Goal: Use online tool/utility: Utilize a website feature to perform a specific function

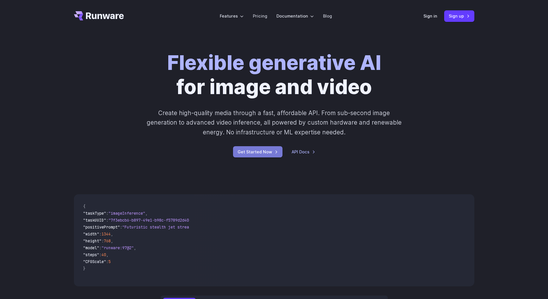
click at [268, 151] on link "Get Started Now" at bounding box center [258, 151] width 50 height 11
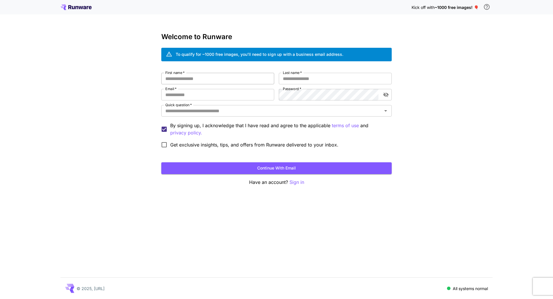
click at [197, 80] on input "First name   *" at bounding box center [217, 79] width 113 height 12
type input "********"
type input "******"
paste input "**********"
type input "**********"
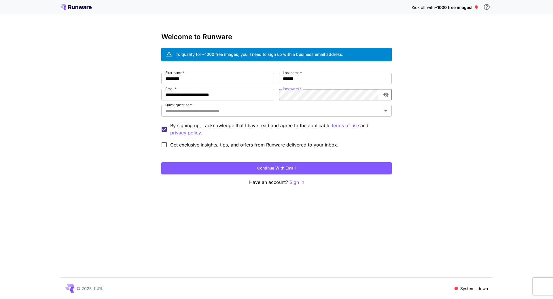
click at [385, 96] on icon "toggle password visibility" at bounding box center [385, 95] width 5 height 5
click at [386, 109] on icon "Open" at bounding box center [385, 110] width 7 height 7
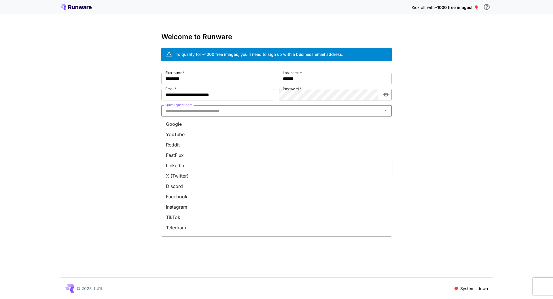
click at [176, 125] on li "Google" at bounding box center [276, 124] width 230 height 10
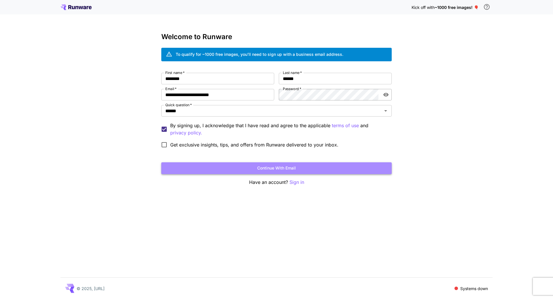
click at [303, 167] on button "Continue with email" at bounding box center [276, 168] width 230 height 12
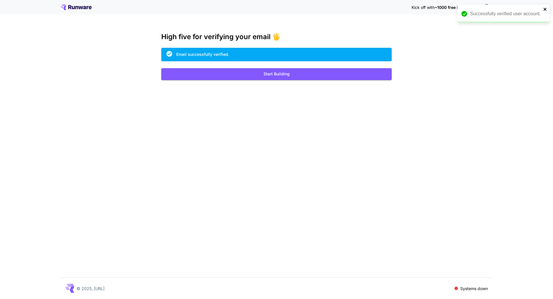
click at [545, 7] on icon "close" at bounding box center [545, 9] width 4 height 5
click at [454, 76] on div "Kick off with ~1000 free images! 🎈 High five for verifying your email 🖐️ Email …" at bounding box center [276, 149] width 553 height 299
click at [448, 9] on span "~1000 free images! 🎈" at bounding box center [456, 7] width 44 height 5
drag, startPoint x: 433, startPoint y: 87, endPoint x: 392, endPoint y: 83, distance: 41.4
click at [433, 87] on div "Kick off with ~1000 free images! 🎈 High five for verifying your email 🖐️ Email …" at bounding box center [276, 149] width 553 height 299
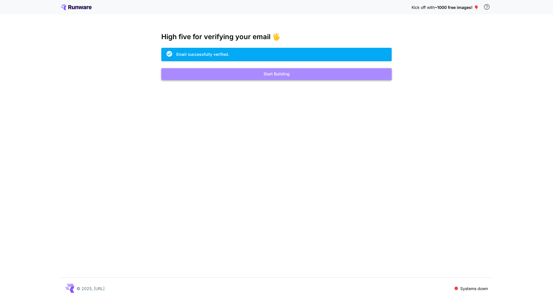
click at [266, 71] on button "Start Building" at bounding box center [276, 74] width 230 height 12
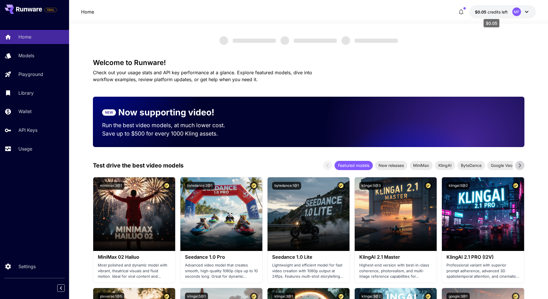
click at [508, 14] on span "credits left" at bounding box center [498, 11] width 20 height 5
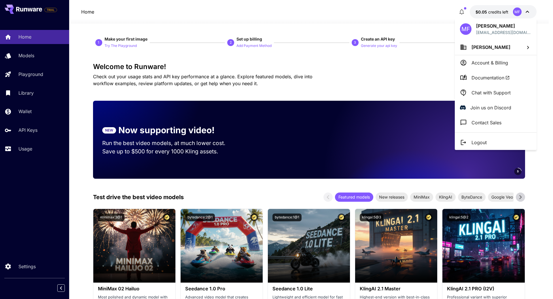
click at [384, 76] on div at bounding box center [276, 149] width 553 height 299
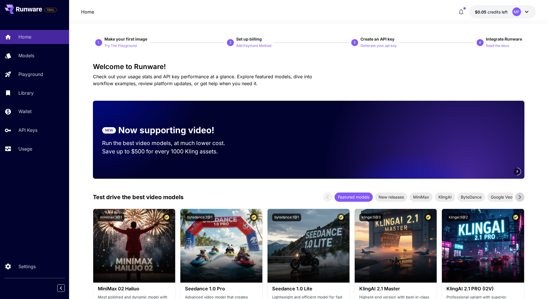
click at [499, 39] on span "Integrate Runware" at bounding box center [504, 39] width 36 height 5
click at [500, 39] on span "Integrate Runware" at bounding box center [504, 39] width 36 height 5
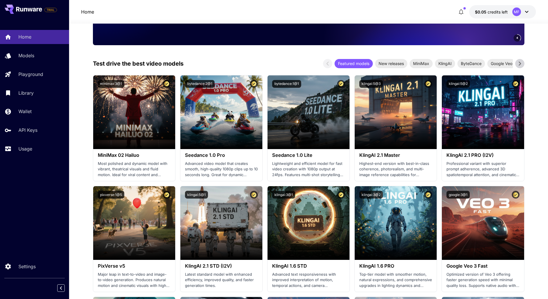
scroll to position [173, 0]
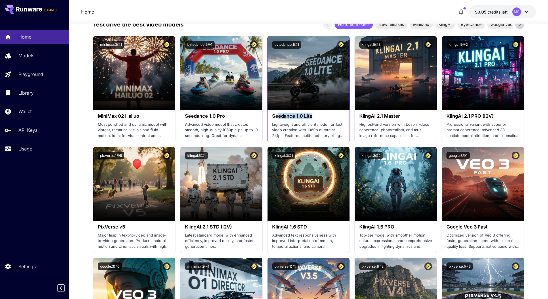
drag, startPoint x: 280, startPoint y: 119, endPoint x: 328, endPoint y: 118, distance: 48.4
click at [328, 118] on h3 "Seedance 1.0 Lite" at bounding box center [308, 115] width 73 height 5
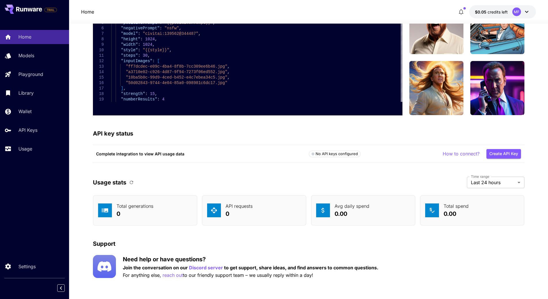
scroll to position [1453, 0]
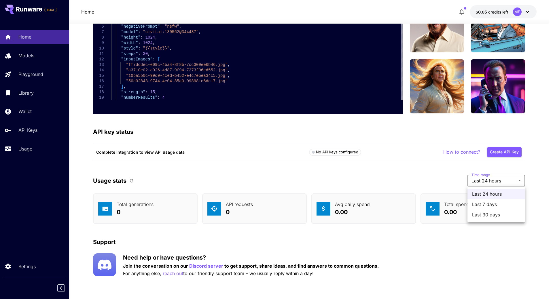
click at [503, 183] on div at bounding box center [276, 149] width 553 height 299
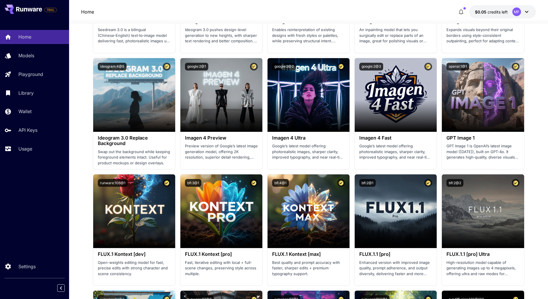
scroll to position [704, 0]
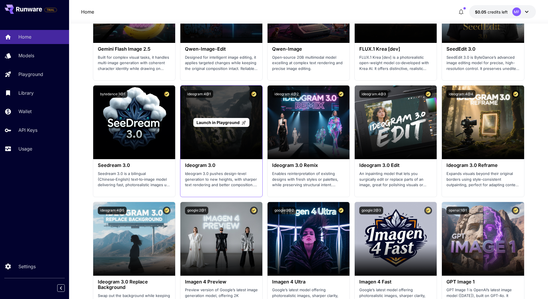
click at [218, 138] on div "Launch in Playground" at bounding box center [221, 122] width 82 height 74
click at [233, 123] on span "Launch in Playground" at bounding box center [218, 122] width 43 height 5
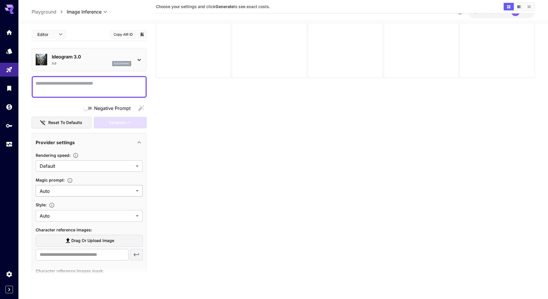
scroll to position [45, 0]
click at [121, 192] on body "**********" at bounding box center [274, 127] width 548 height 345
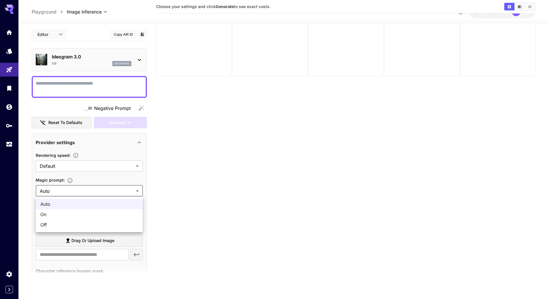
click at [121, 192] on div at bounding box center [276, 149] width 553 height 299
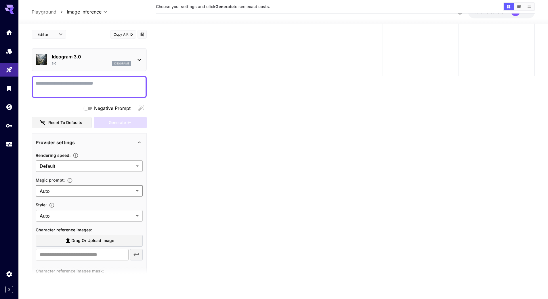
click at [127, 168] on body "**********" at bounding box center [274, 127] width 548 height 345
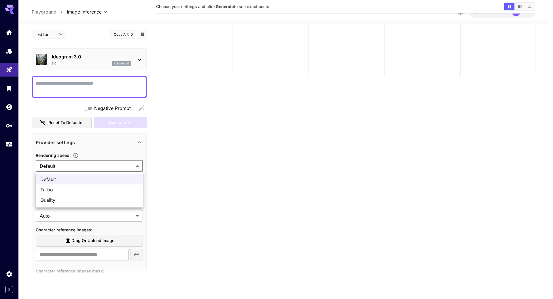
click at [130, 166] on div at bounding box center [276, 149] width 553 height 299
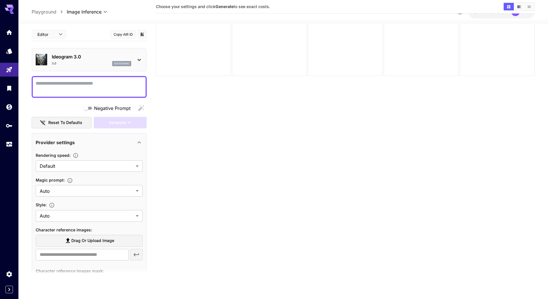
click at [215, 163] on section "Choose your settings and click Generate to see exact costs." at bounding box center [345, 132] width 379 height 299
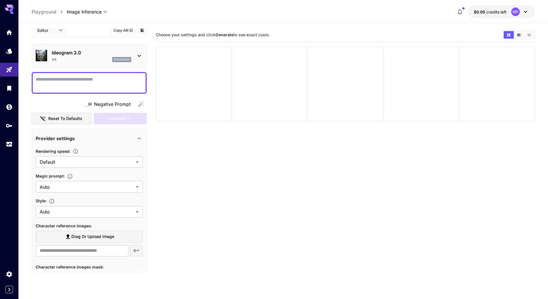
scroll to position [0, 0]
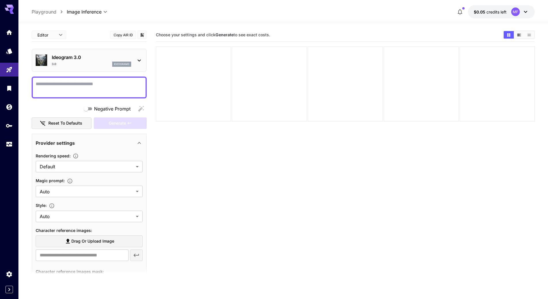
click at [67, 81] on textarea "Negative Prompt" at bounding box center [89, 88] width 107 height 14
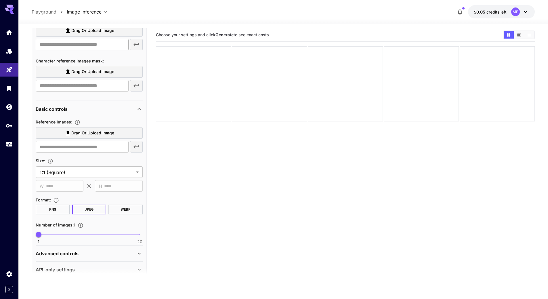
scroll to position [221, 0]
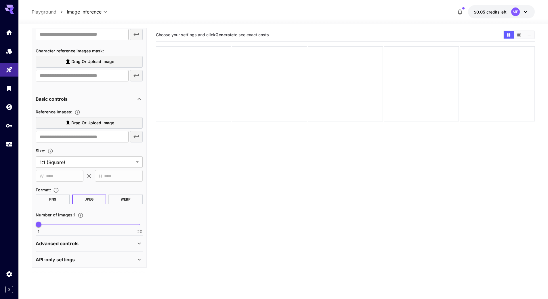
type textarea "***"
click at [127, 256] on div "API-only settings" at bounding box center [86, 259] width 100 height 7
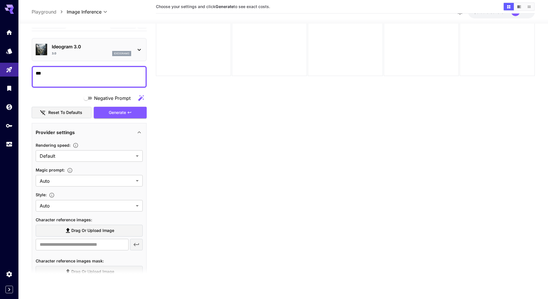
scroll to position [0, 0]
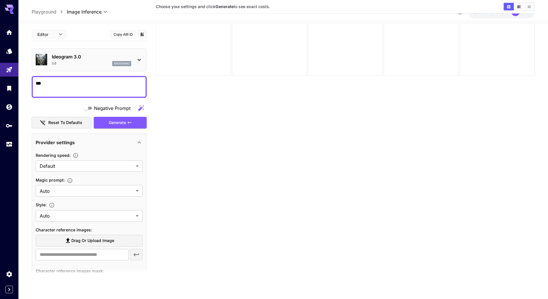
drag, startPoint x: 125, startPoint y: 83, endPoint x: 19, endPoint y: 82, distance: 105.7
click at [19, 82] on section "**********" at bounding box center [283, 138] width 530 height 321
click at [197, 139] on section "Choose your settings and click Generate to see exact costs." at bounding box center [345, 132] width 379 height 299
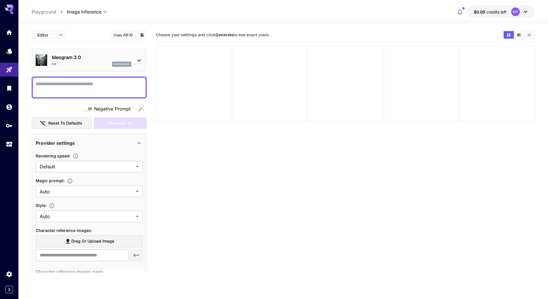
click at [512, 12] on div "MF" at bounding box center [516, 11] width 9 height 9
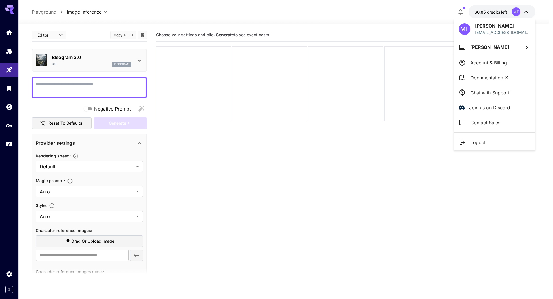
click at [486, 66] on li "Account & Billing" at bounding box center [494, 62] width 82 height 15
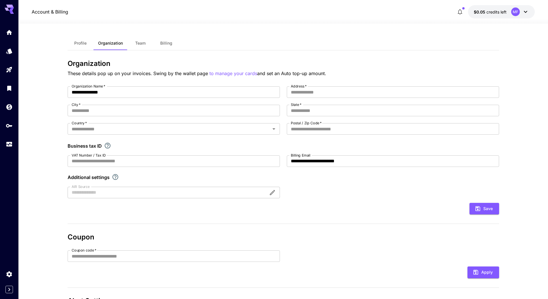
click at [83, 41] on span "Profile" at bounding box center [80, 43] width 12 height 5
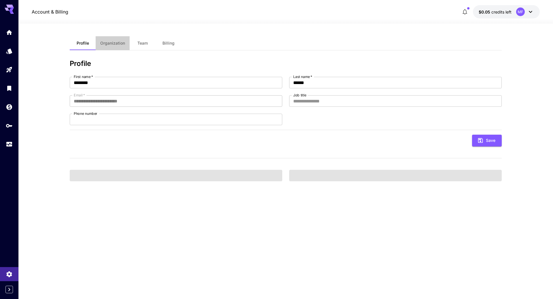
click at [111, 47] on button "Organization" at bounding box center [113, 43] width 34 height 14
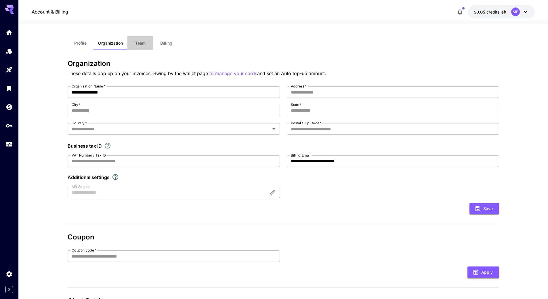
click at [138, 46] on button "Team" at bounding box center [141, 43] width 26 height 14
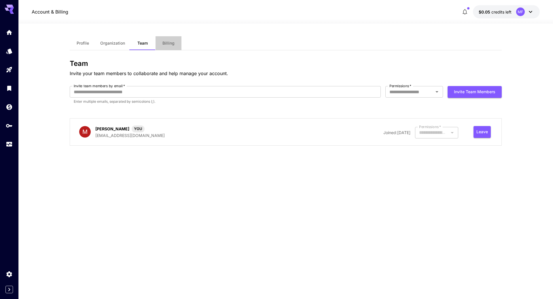
click at [168, 45] on span "Billing" at bounding box center [168, 43] width 12 height 5
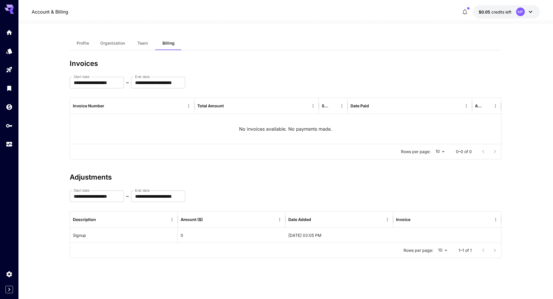
click at [518, 15] on div "MF" at bounding box center [520, 11] width 9 height 9
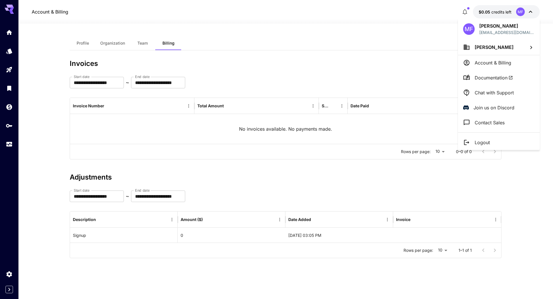
click at [487, 50] on span "Muhammad Faizan" at bounding box center [493, 47] width 39 height 6
click at [432, 62] on li "Muhammad Faiza... YOU" at bounding box center [422, 58] width 72 height 13
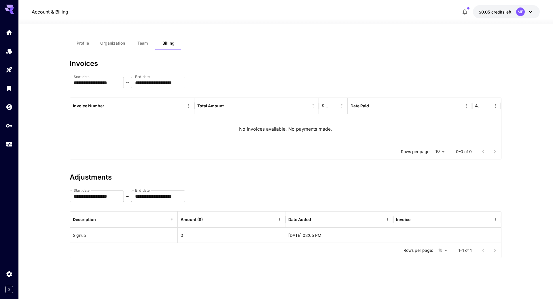
click at [465, 12] on icon "button" at bounding box center [464, 11] width 7 height 7
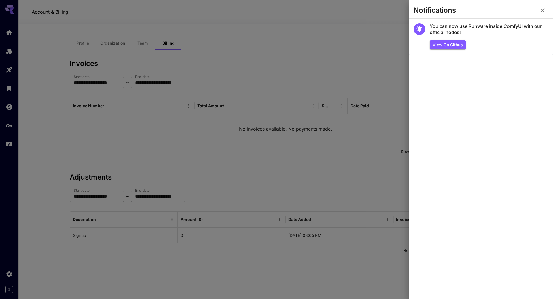
click at [342, 53] on div at bounding box center [276, 149] width 553 height 299
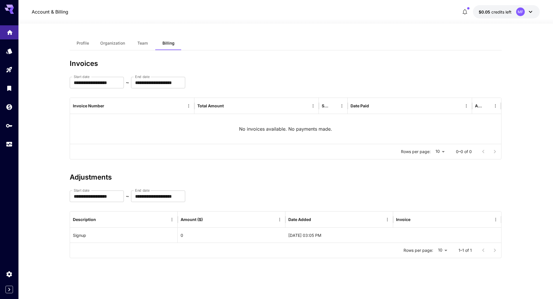
click at [7, 36] on link at bounding box center [9, 32] width 18 height 14
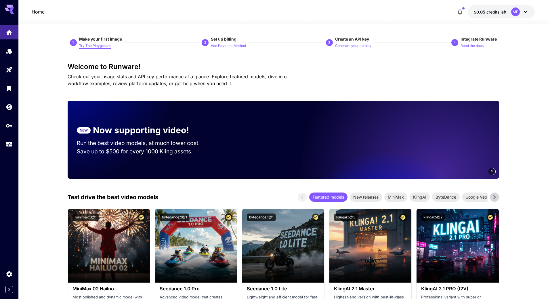
click at [101, 44] on p "Try The Playground" at bounding box center [95, 45] width 32 height 5
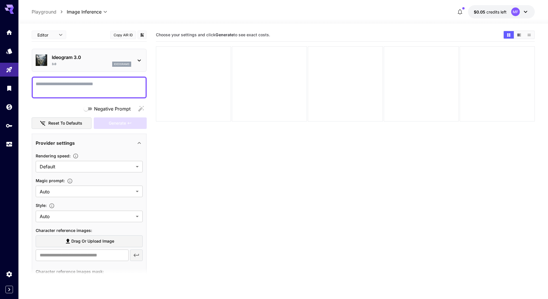
click at [141, 57] on icon at bounding box center [139, 60] width 7 height 7
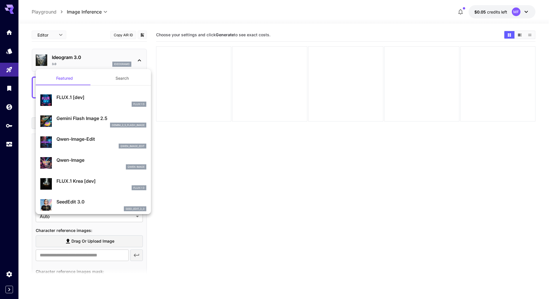
click at [119, 79] on button "Search" at bounding box center [122, 78] width 58 height 14
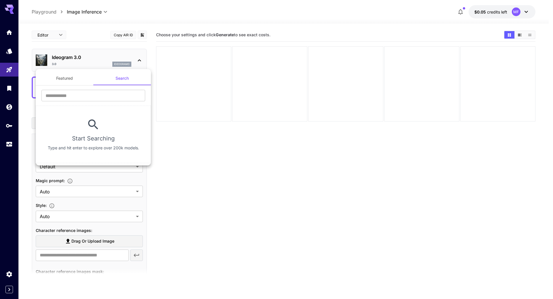
click at [71, 83] on button "Featured" at bounding box center [65, 78] width 58 height 14
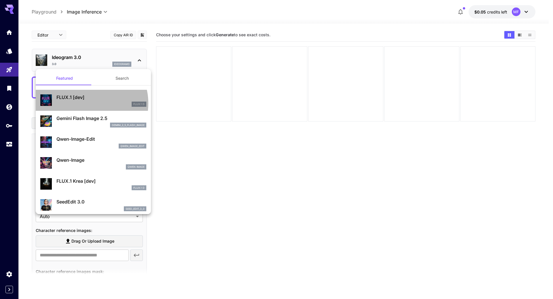
click at [85, 103] on div "FLUX.1 D" at bounding box center [101, 104] width 90 height 5
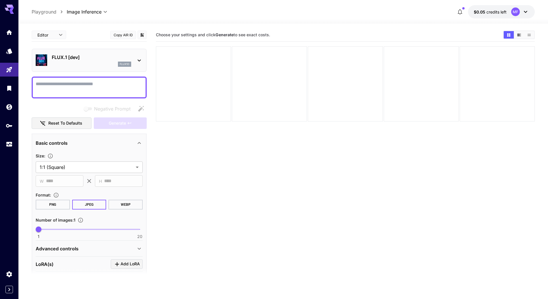
click at [208, 147] on section "Choose your settings and click Generate to see exact costs." at bounding box center [345, 177] width 379 height 299
click at [80, 92] on textarea "Negative Prompt" at bounding box center [89, 88] width 107 height 14
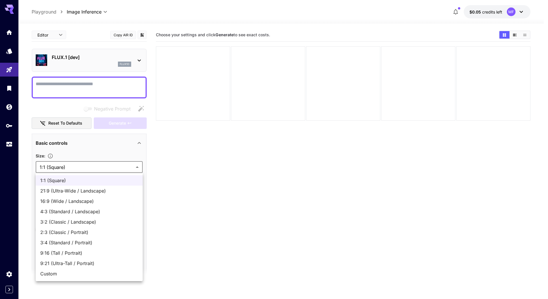
click at [52, 167] on body "**********" at bounding box center [274, 172] width 548 height 345
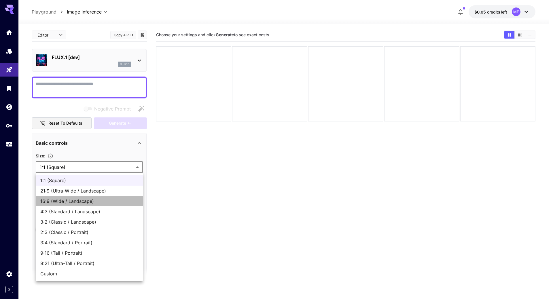
click at [70, 203] on span "16:9 (Wide / Landscape)" at bounding box center [89, 201] width 98 height 7
type input "**********"
type input "****"
type input "***"
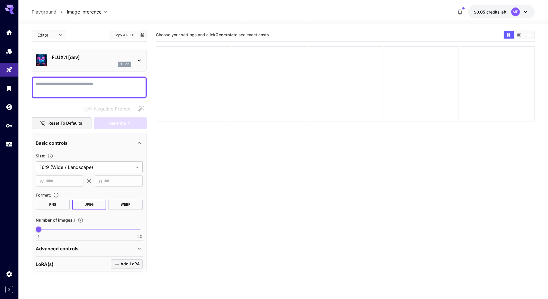
click at [77, 94] on textarea "Negative Prompt" at bounding box center [89, 88] width 107 height 14
paste textarea "**********"
click at [129, 123] on icon "button" at bounding box center [129, 123] width 5 height 5
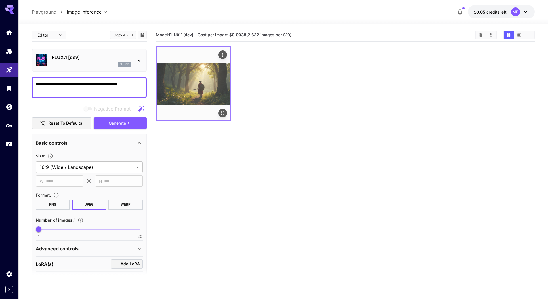
click at [202, 89] on img at bounding box center [193, 83] width 73 height 73
click at [223, 56] on icon "Actions" at bounding box center [223, 55] width 6 height 6
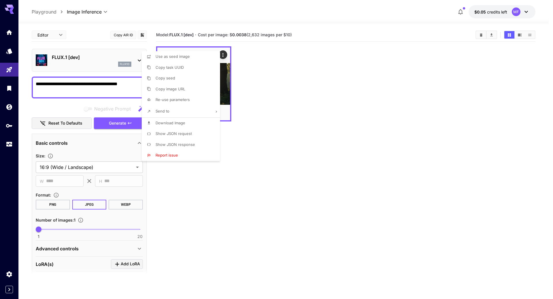
click at [303, 147] on div at bounding box center [276, 149] width 553 height 299
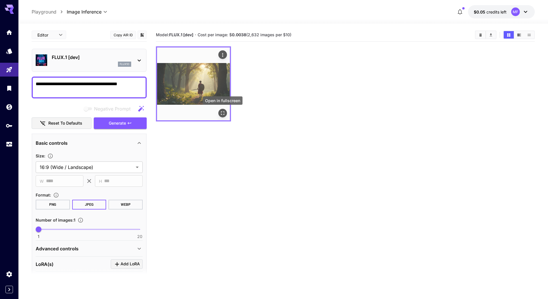
click at [224, 112] on icon "Open in fullscreen" at bounding box center [223, 113] width 6 height 6
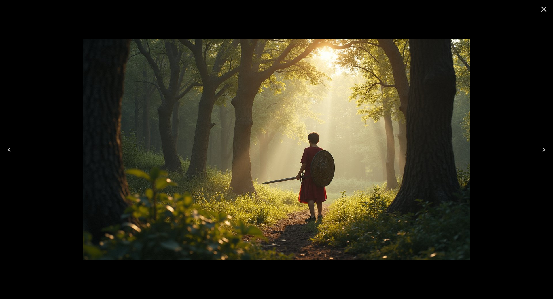
click at [546, 9] on icon "Close" at bounding box center [543, 9] width 9 height 9
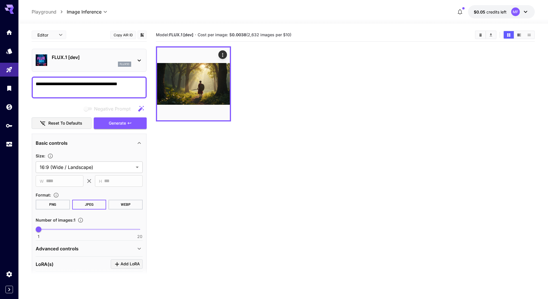
click at [62, 83] on textarea "**********" at bounding box center [89, 88] width 107 height 14
click at [123, 126] on span "Generate" at bounding box center [117, 123] width 17 height 7
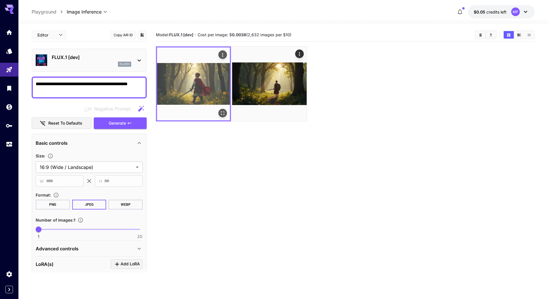
click at [193, 86] on img at bounding box center [193, 83] width 73 height 73
click at [225, 111] on icon "Open in fullscreen" at bounding box center [223, 113] width 6 height 6
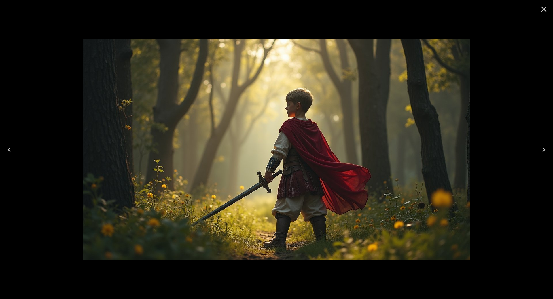
click at [542, 10] on icon "Close" at bounding box center [543, 9] width 9 height 9
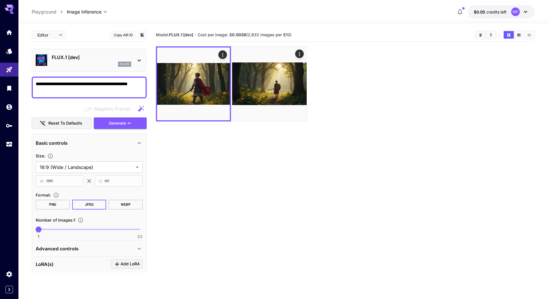
drag, startPoint x: 75, startPoint y: 83, endPoint x: 20, endPoint y: 83, distance: 55.8
click at [20, 83] on section "**********" at bounding box center [283, 184] width 530 height 321
click at [110, 120] on span "Generate" at bounding box center [117, 123] width 17 height 7
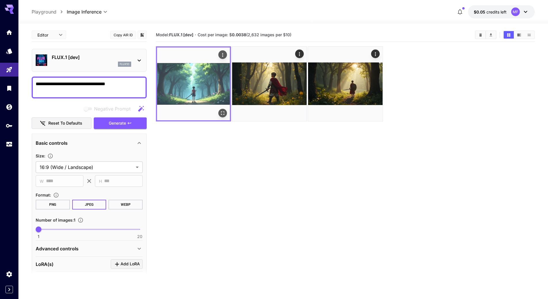
click at [202, 94] on img at bounding box center [193, 83] width 73 height 73
click at [223, 113] on icon "Open in fullscreen" at bounding box center [223, 113] width 6 height 6
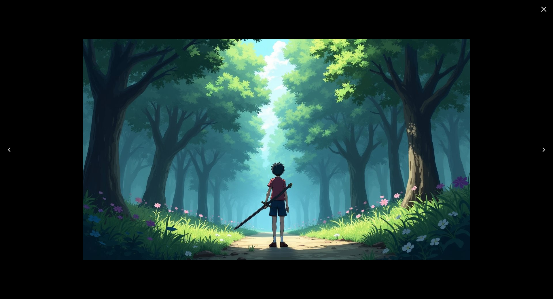
click at [544, 6] on icon "Close" at bounding box center [543, 9] width 9 height 9
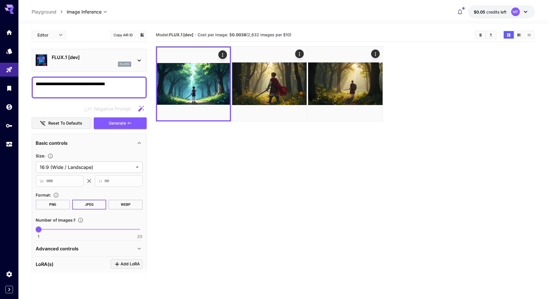
click at [219, 198] on section "Model: FLUX.1 [dev] · Cost per image: $ 0.0038 (2,632 images per $10)" at bounding box center [345, 177] width 379 height 299
drag, startPoint x: 48, startPoint y: 82, endPoint x: 26, endPoint y: 82, distance: 21.9
click at [26, 82] on section "**********" at bounding box center [283, 184] width 530 height 321
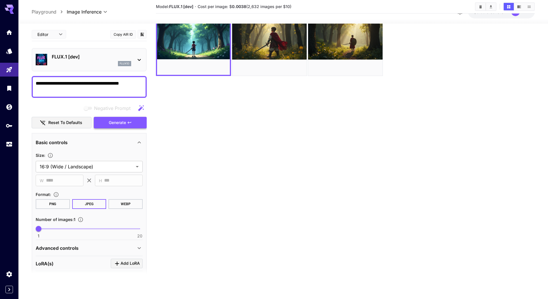
click at [129, 122] on icon "button" at bounding box center [129, 122] width 3 height 2
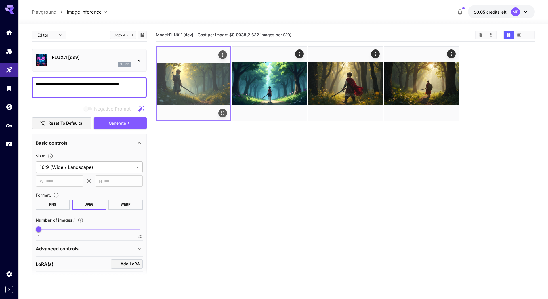
click at [187, 86] on img at bounding box center [193, 83] width 73 height 73
click at [223, 113] on icon "Open in fullscreen" at bounding box center [223, 113] width 6 height 6
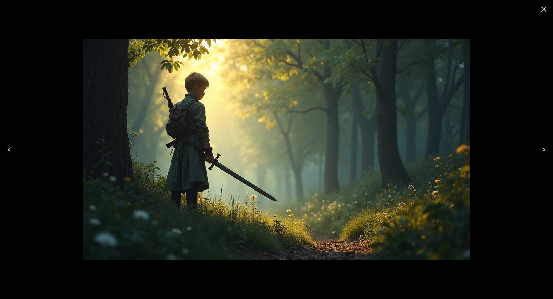
click at [544, 9] on icon "Close" at bounding box center [543, 9] width 9 height 9
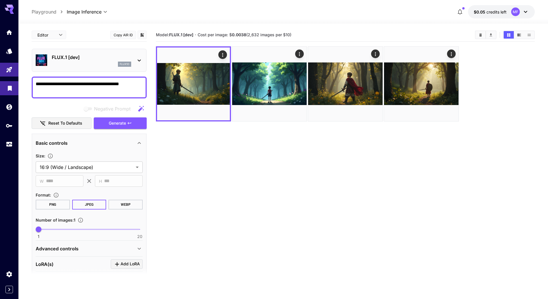
drag, startPoint x: 63, startPoint y: 84, endPoint x: 7, endPoint y: 83, distance: 56.4
click at [7, 83] on div "**********" at bounding box center [274, 172] width 548 height 345
click at [36, 83] on textarea "**********" at bounding box center [89, 88] width 107 height 14
type textarea "**********"
click at [107, 123] on button "Generate" at bounding box center [120, 123] width 53 height 12
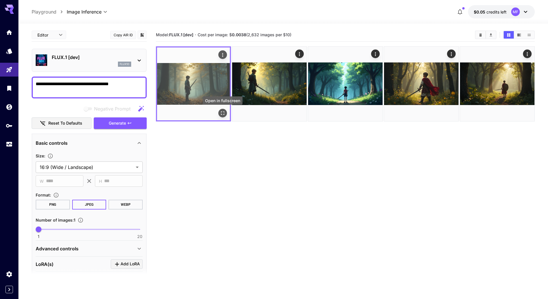
click at [224, 109] on button "Open in fullscreen" at bounding box center [222, 113] width 9 height 9
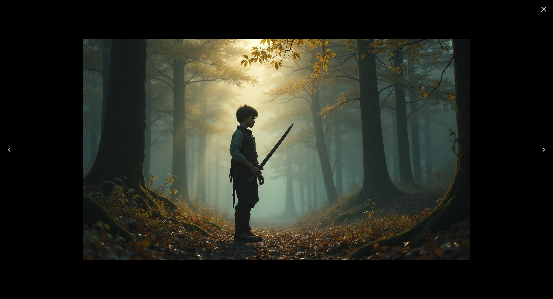
drag, startPoint x: 545, startPoint y: 8, endPoint x: 437, endPoint y: 47, distance: 114.8
click at [545, 8] on icon "Close" at bounding box center [543, 9] width 9 height 9
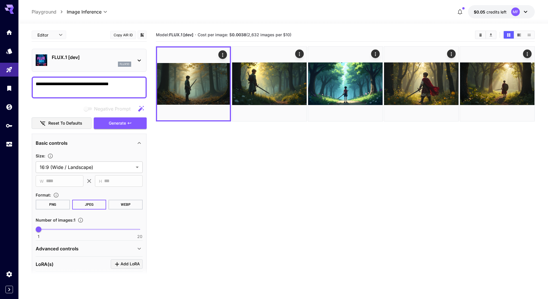
click at [137, 59] on icon at bounding box center [139, 60] width 7 height 7
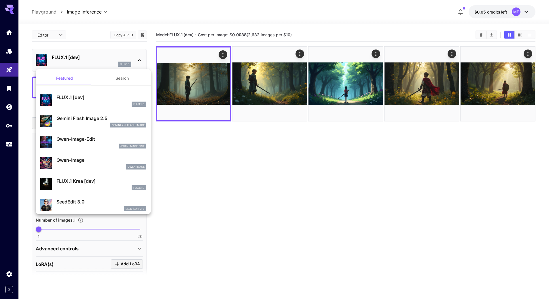
click at [85, 141] on p "Qwen-Image-Edit" at bounding box center [101, 139] width 90 height 7
type input "*"
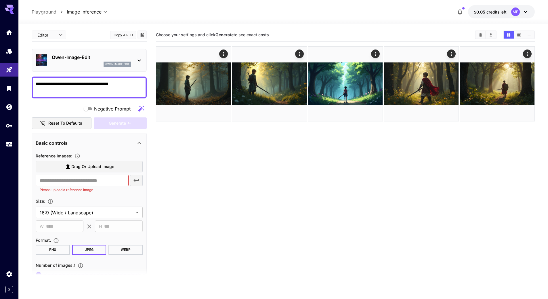
click at [138, 62] on icon at bounding box center [139, 60] width 7 height 7
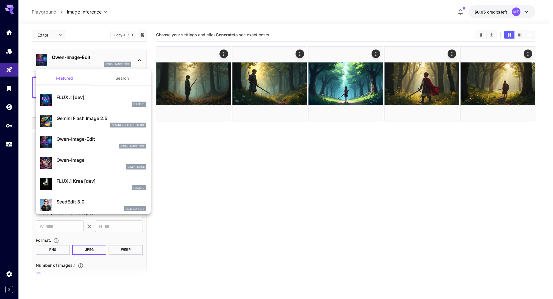
click at [88, 157] on p "Qwen-Image" at bounding box center [101, 160] width 90 height 7
type input "**"
type input "***"
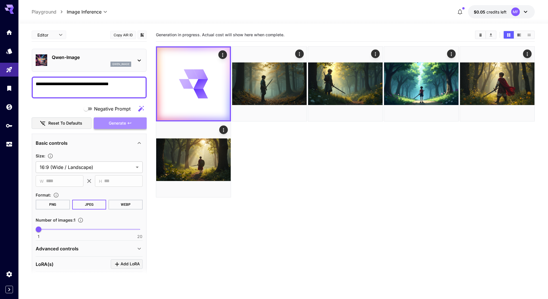
click at [112, 122] on span "Generate" at bounding box center [117, 123] width 17 height 7
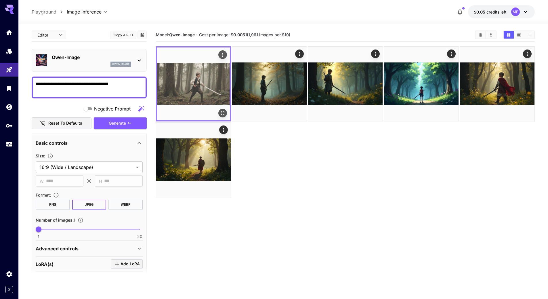
click at [222, 109] on button "Open in fullscreen" at bounding box center [222, 113] width 9 height 9
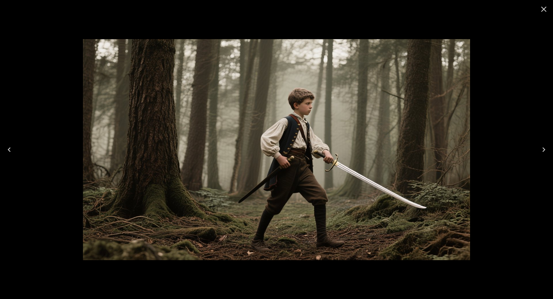
click at [544, 11] on icon "Close" at bounding box center [543, 9] width 9 height 9
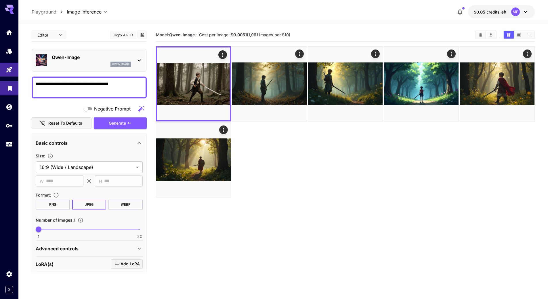
drag, startPoint x: 51, startPoint y: 82, endPoint x: 13, endPoint y: 82, distance: 38.0
click at [13, 82] on div "**********" at bounding box center [274, 172] width 548 height 345
paste textarea "*****"
click at [116, 121] on span "Generate" at bounding box center [117, 123] width 17 height 7
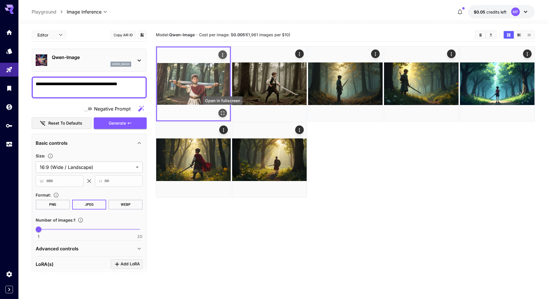
click at [223, 111] on icon "Open in fullscreen" at bounding box center [223, 113] width 6 height 6
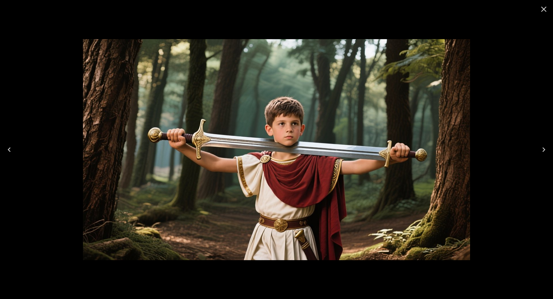
click at [542, 9] on icon "Close" at bounding box center [543, 9] width 9 height 9
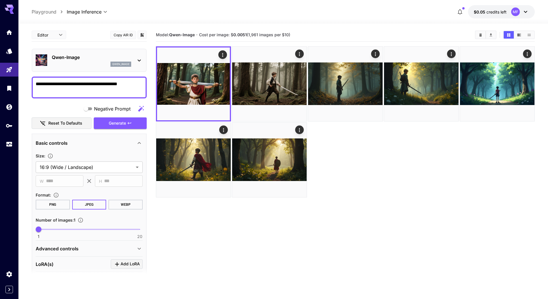
click at [63, 84] on textarea "**********" at bounding box center [89, 88] width 107 height 14
drag, startPoint x: 62, startPoint y: 84, endPoint x: 29, endPoint y: 81, distance: 33.2
click at [29, 81] on section "**********" at bounding box center [283, 184] width 530 height 321
type textarea "**********"
click at [127, 124] on button "Generate" at bounding box center [120, 123] width 53 height 12
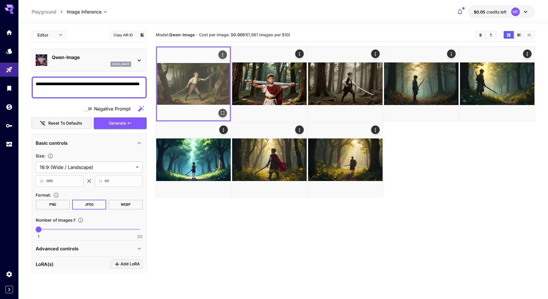
click at [222, 111] on icon "Open in fullscreen" at bounding box center [223, 113] width 6 height 6
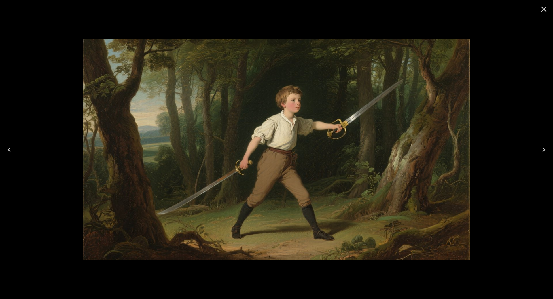
click at [544, 7] on icon "Close" at bounding box center [543, 9] width 9 height 9
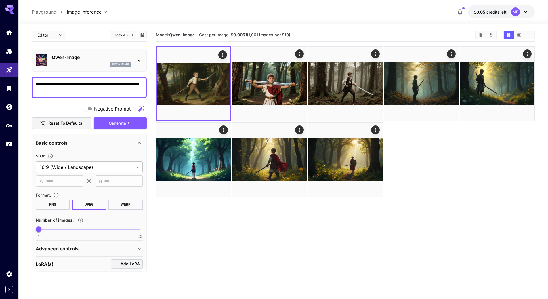
click at [140, 60] on icon at bounding box center [139, 60] width 7 height 7
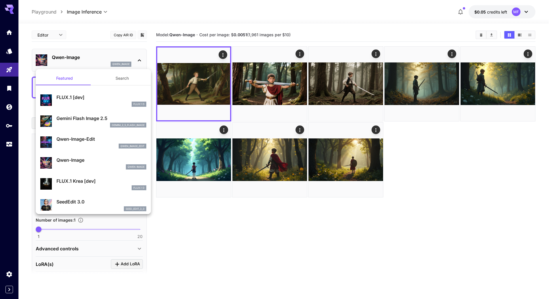
click at [99, 101] on div "FLUX.1 [dev] FLUX.1 D" at bounding box center [101, 100] width 90 height 13
type input "**"
type input "***"
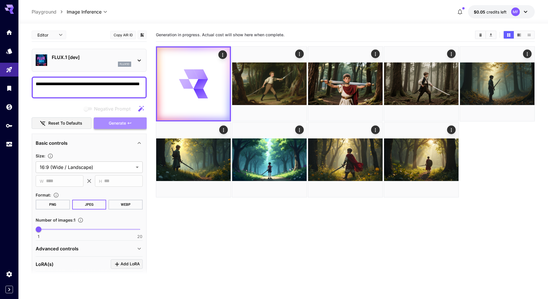
click at [122, 122] on span "Generate" at bounding box center [117, 123] width 17 height 7
click at [8, 292] on icon "Expand sidebar" at bounding box center [9, 289] width 7 height 7
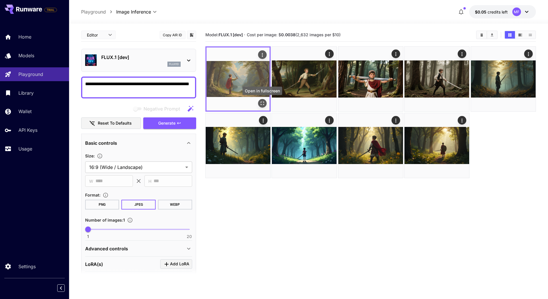
click at [265, 103] on icon "Open in fullscreen" at bounding box center [263, 103] width 6 height 6
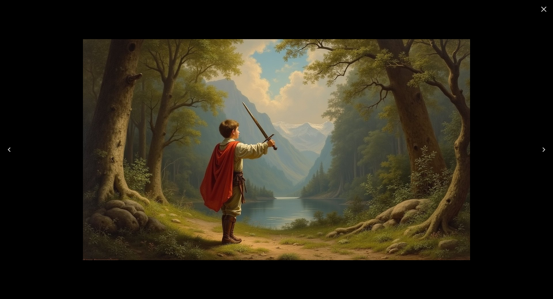
click at [544, 8] on icon "Close" at bounding box center [543, 9] width 9 height 9
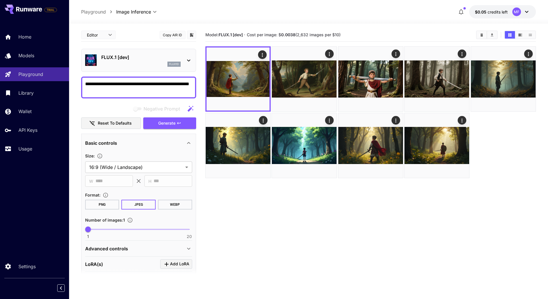
drag, startPoint x: 99, startPoint y: 83, endPoint x: 91, endPoint y: 83, distance: 8.3
click at [91, 83] on textarea "**********" at bounding box center [138, 88] width 107 height 14
click at [93, 83] on textarea "**********" at bounding box center [138, 88] width 107 height 14
drag, startPoint x: 93, startPoint y: 83, endPoint x: 99, endPoint y: 83, distance: 6.3
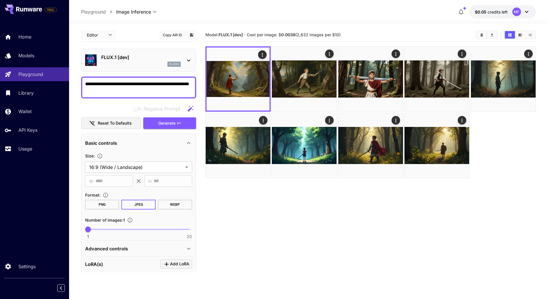
click at [99, 83] on textarea "**********" at bounding box center [138, 88] width 107 height 14
type textarea "**********"
click at [161, 124] on span "Generate" at bounding box center [166, 123] width 17 height 7
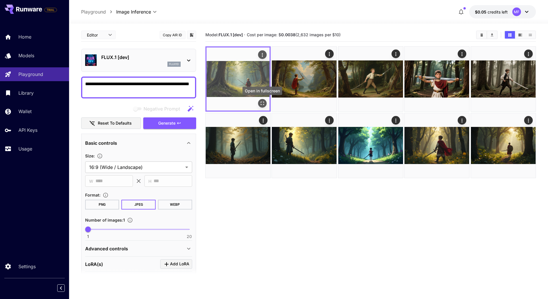
click at [264, 103] on icon "Open in fullscreen" at bounding box center [263, 103] width 6 height 6
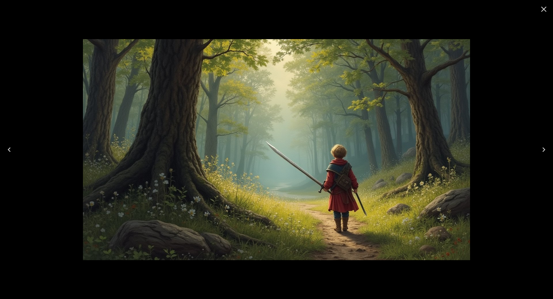
click at [545, 8] on icon "Close" at bounding box center [543, 9] width 9 height 9
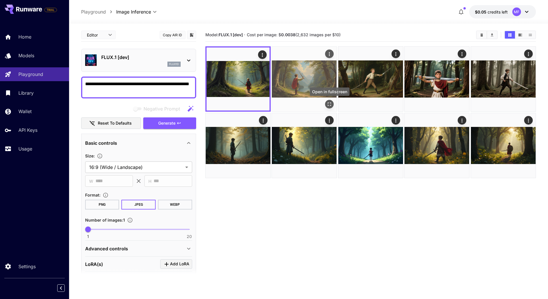
click at [328, 102] on icon "Open in fullscreen" at bounding box center [330, 104] width 6 height 6
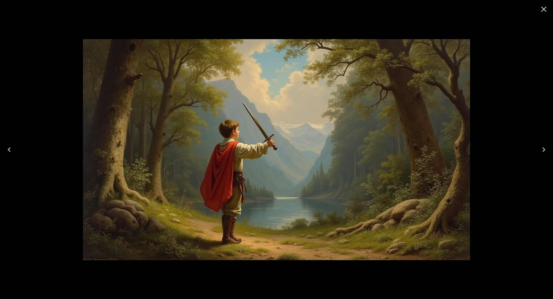
click at [541, 9] on icon "Close" at bounding box center [543, 9] width 9 height 9
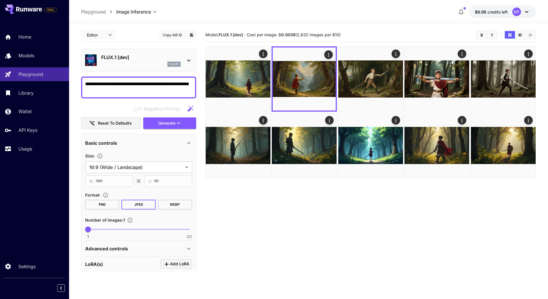
click at [335, 256] on section "Model: FLUX.1 [dev] · Cost per image: $ 0.0038 (2,632 images per $10)" at bounding box center [371, 177] width 331 height 299
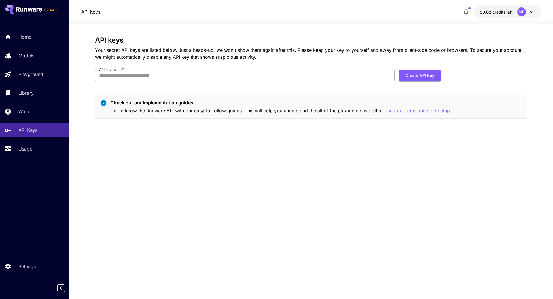
click at [125, 76] on input "API key name   *" at bounding box center [244, 76] width 299 height 12
drag, startPoint x: 199, startPoint y: 146, endPoint x: 231, endPoint y: 131, distance: 35.2
click at [199, 146] on div "API keys Your secret API keys are listed below. Just a heads-up, we won't show …" at bounding box center [311, 161] width 432 height 250
click at [22, 147] on p "Usage" at bounding box center [27, 148] width 14 height 7
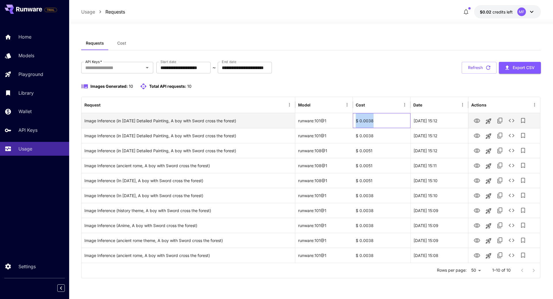
drag, startPoint x: 382, startPoint y: 121, endPoint x: 361, endPoint y: 122, distance: 20.7
click at [349, 118] on div "Image Inference (in [DATE] Detailed Painting, A boy with Sword cross the forest…" at bounding box center [310, 120] width 458 height 15
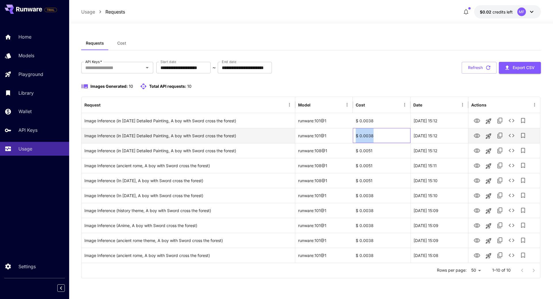
drag, startPoint x: 376, startPoint y: 134, endPoint x: 350, endPoint y: 136, distance: 26.6
click at [350, 136] on div "Image Inference (in [DATE] Detailed Painting, A boy with Sword cross the forest…" at bounding box center [310, 135] width 458 height 15
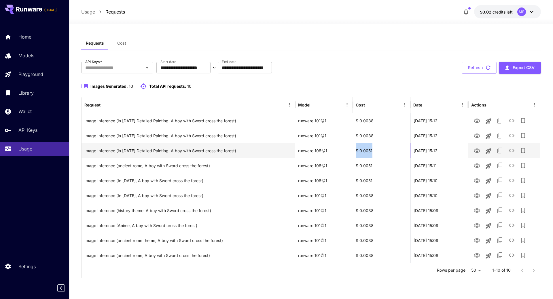
drag, startPoint x: 375, startPoint y: 149, endPoint x: 356, endPoint y: 153, distance: 19.7
click at [356, 153] on div "$ 0.0051" at bounding box center [382, 150] width 58 height 15
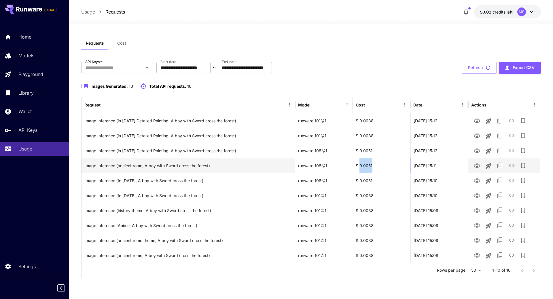
drag, startPoint x: 360, startPoint y: 168, endPoint x: 377, endPoint y: 172, distance: 18.0
click at [359, 169] on div "$ 0.0051" at bounding box center [382, 165] width 58 height 15
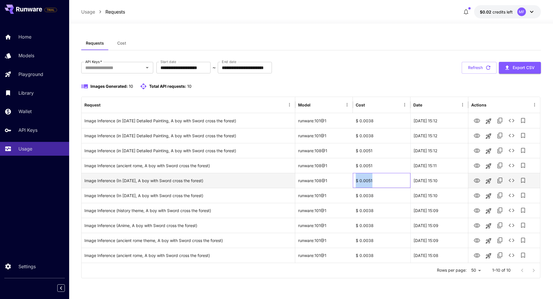
drag, startPoint x: 374, startPoint y: 182, endPoint x: 345, endPoint y: 185, distance: 29.3
click at [345, 185] on div "Image Inference (In [DATE], A boy with Sword cross the forest) runware:108@1 $ …" at bounding box center [310, 180] width 458 height 15
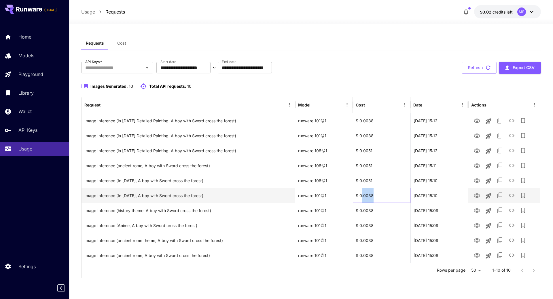
drag, startPoint x: 372, startPoint y: 199, endPoint x: 361, endPoint y: 200, distance: 11.0
click at [361, 200] on div "$ 0.0038" at bounding box center [382, 195] width 58 height 15
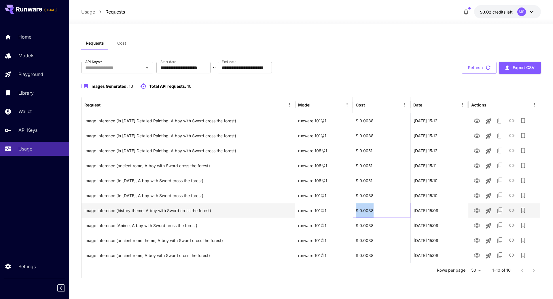
click at [344, 213] on div "Image Inference (history theme, A boy with Sword cross the forest) runware:101@…" at bounding box center [310, 210] width 458 height 15
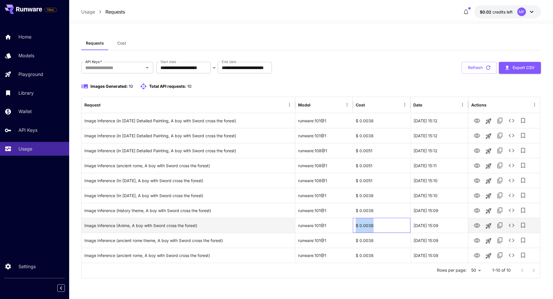
click at [354, 227] on div "$ 0.0038" at bounding box center [382, 225] width 58 height 15
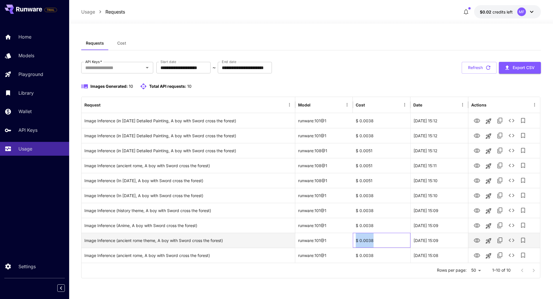
drag, startPoint x: 362, startPoint y: 243, endPoint x: 355, endPoint y: 246, distance: 7.0
click at [355, 246] on div "$ 0.0038" at bounding box center [382, 240] width 58 height 15
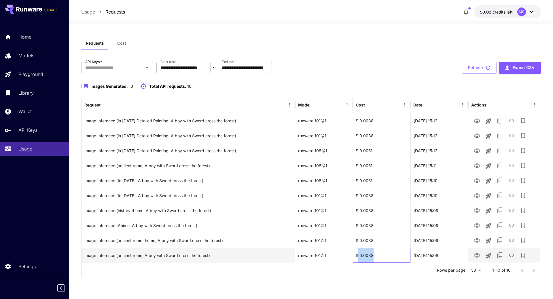
drag, startPoint x: 365, startPoint y: 260, endPoint x: 358, endPoint y: 262, distance: 7.1
click at [358, 262] on div "$ 0.0038" at bounding box center [382, 255] width 58 height 15
click at [351, 273] on div "Rows per page: 50 ** 1–10 of 10" at bounding box center [310, 270] width 458 height 15
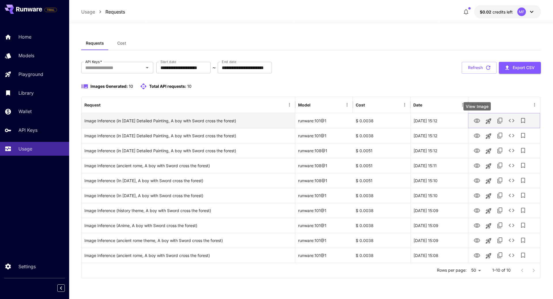
click at [479, 122] on icon "View Image" at bounding box center [477, 121] width 6 height 4
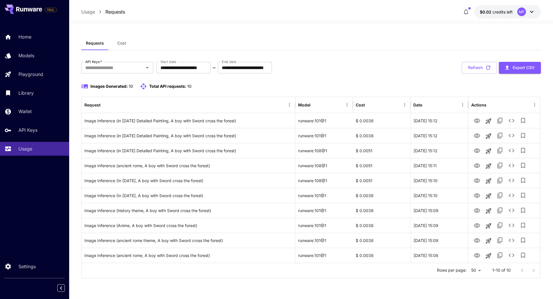
click at [404, 84] on div "Images Generated: 10 Total API requests: 10" at bounding box center [310, 86] width 459 height 7
click at [377, 104] on div "Cost" at bounding box center [378, 105] width 45 height 16
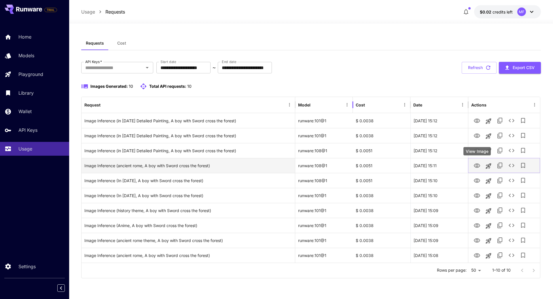
click at [479, 166] on icon "View Image" at bounding box center [477, 166] width 6 height 4
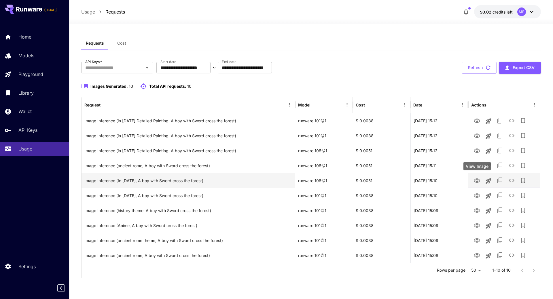
click at [475, 179] on icon "View Image" at bounding box center [477, 180] width 6 height 4
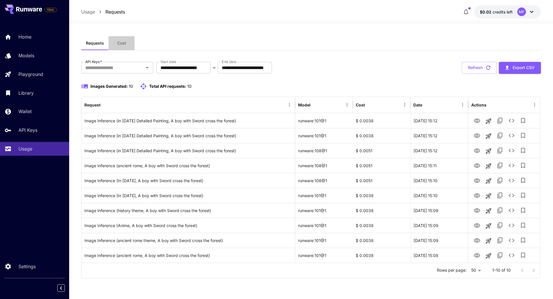
click at [119, 41] on span "Cost" at bounding box center [121, 43] width 9 height 5
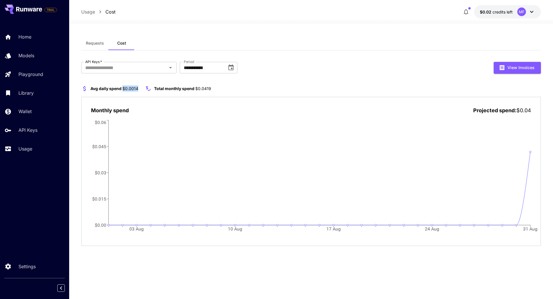
drag, startPoint x: 124, startPoint y: 88, endPoint x: 140, endPoint y: 90, distance: 16.5
click at [140, 90] on section "Avg daily spend $0.0014 Total monthly spend $0.0419" at bounding box center [310, 88] width 459 height 7
click at [249, 86] on section "Avg daily spend $0.0014 Total monthly spend $0.0419" at bounding box center [310, 88] width 459 height 7
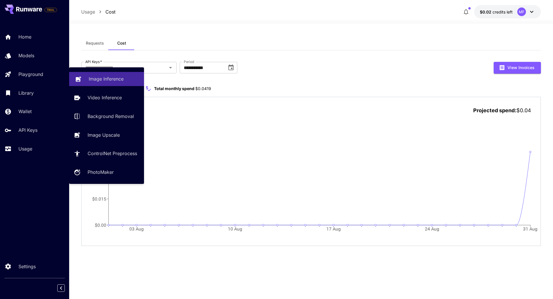
click at [121, 83] on link "Image Inference" at bounding box center [106, 79] width 75 height 14
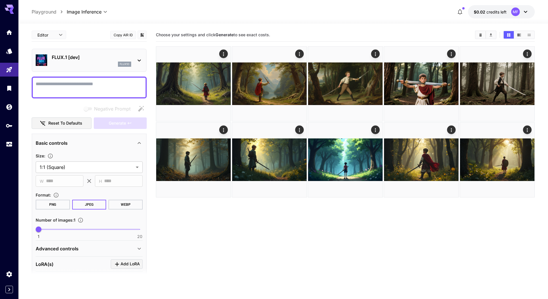
click at [139, 58] on icon at bounding box center [139, 60] width 7 height 7
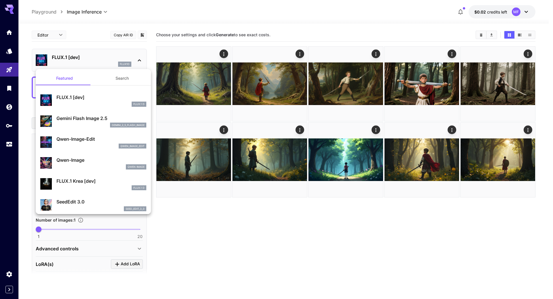
click at [117, 79] on button "Search" at bounding box center [122, 78] width 58 height 14
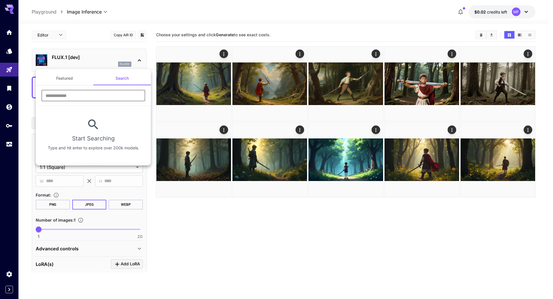
click at [94, 94] on input "text" at bounding box center [93, 96] width 104 height 12
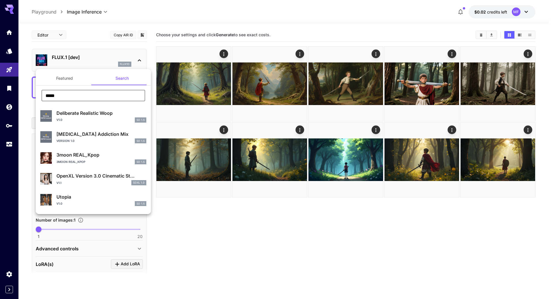
type input "******"
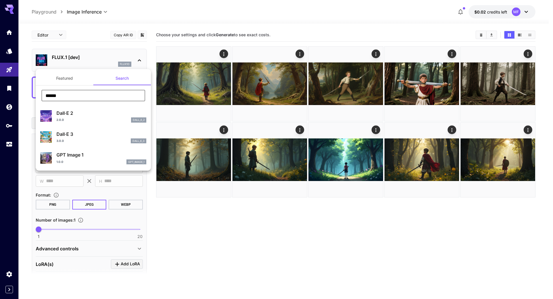
drag, startPoint x: 69, startPoint y: 95, endPoint x: 8, endPoint y: 95, distance: 60.7
click at [8, 95] on div "Featured Search ****** ​ Dall·E 2 2.0.0 dall_e_2 Dall·E 3 3.0.0 dall_e_3 GPT Im…" at bounding box center [57, 86] width 115 height 173
click at [79, 82] on button "Featured" at bounding box center [65, 78] width 58 height 14
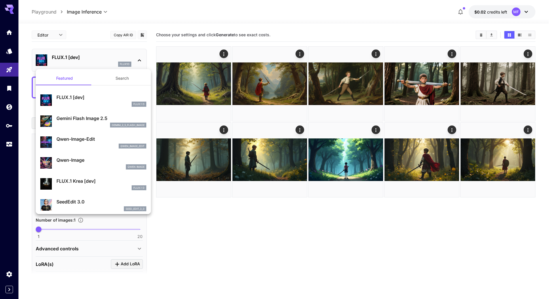
click at [125, 78] on button "Search" at bounding box center [122, 78] width 58 height 14
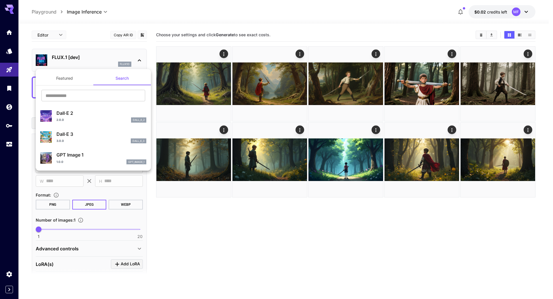
click at [68, 82] on button "Featured" at bounding box center [65, 78] width 58 height 14
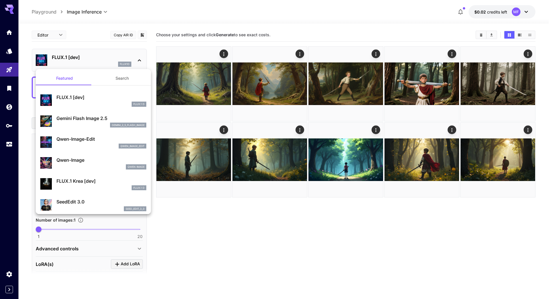
click at [167, 204] on div at bounding box center [276, 149] width 553 height 299
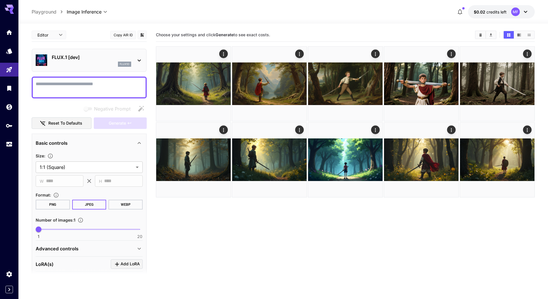
click at [462, 11] on icon "button" at bounding box center [460, 12] width 5 height 6
